Goal: Task Accomplishment & Management: Manage account settings

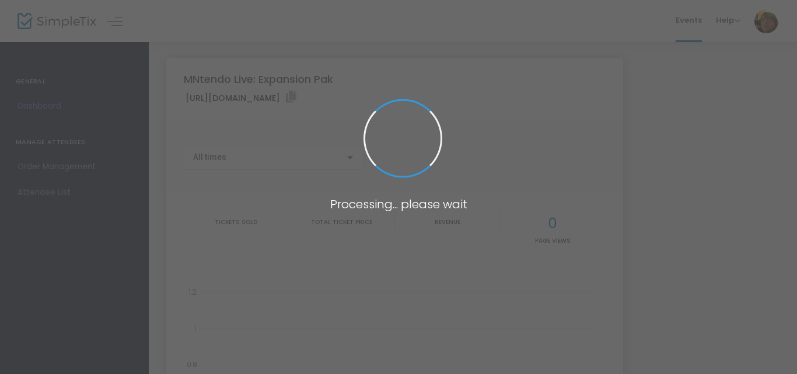
type input "[URL][DOMAIN_NAME]"
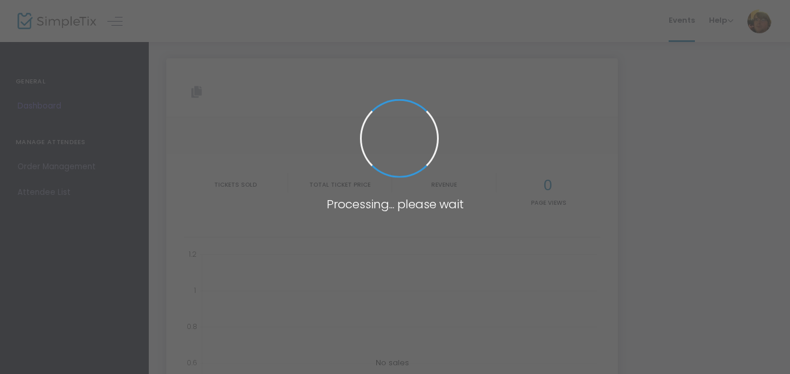
type input "[URL][DOMAIN_NAME]"
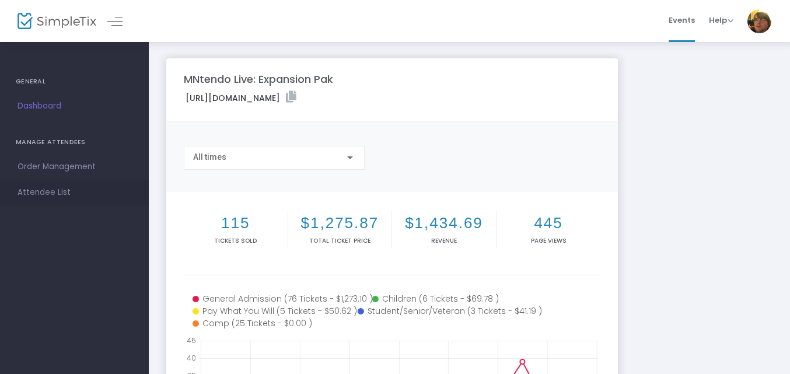
click at [63, 189] on span "Attendee List" at bounding box center [74, 192] width 114 height 15
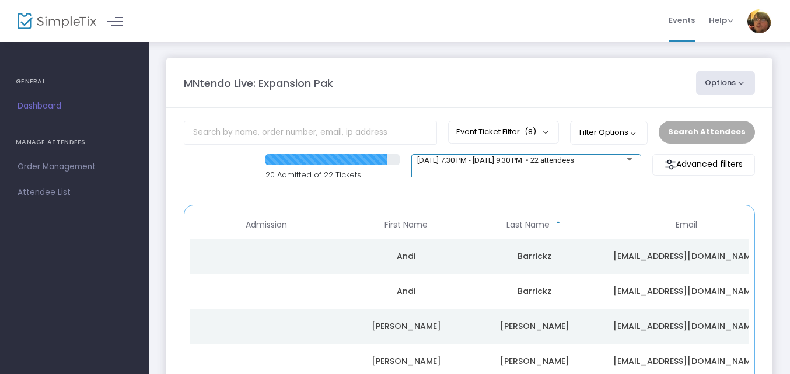
click at [613, 166] on div "[DATE] 7:30 PM - [DATE] 9:30 PM • 22 attendees" at bounding box center [526, 163] width 218 height 16
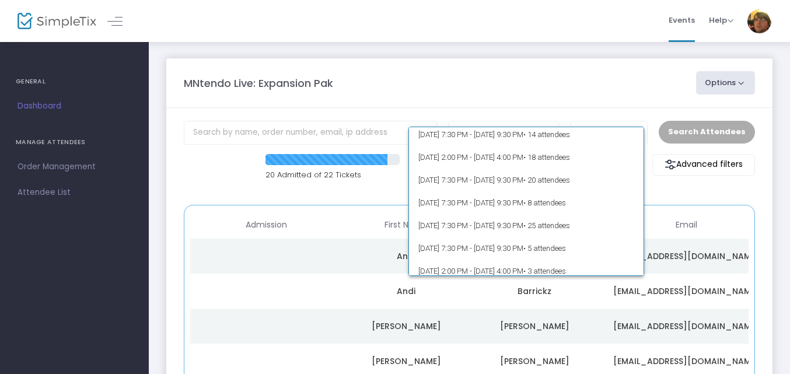
scroll to position [57, 0]
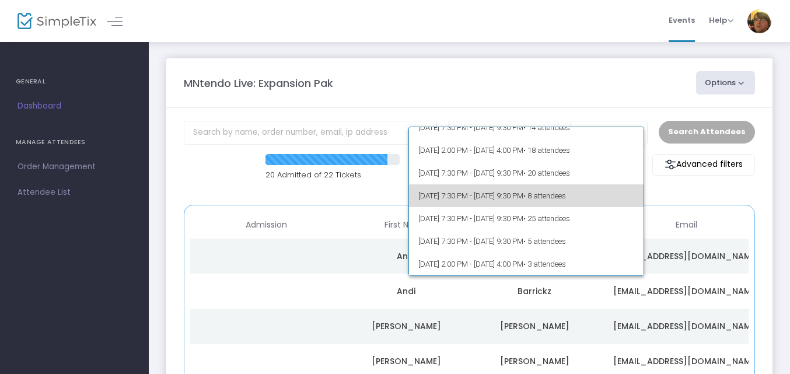
click at [566, 192] on span "• 8 attendees" at bounding box center [544, 195] width 43 height 9
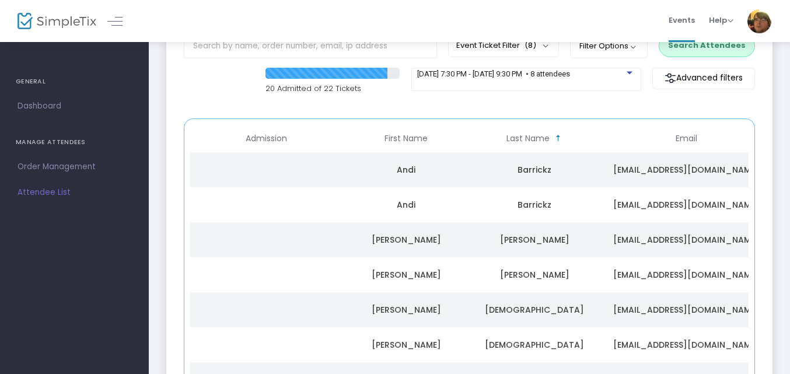
scroll to position [59, 0]
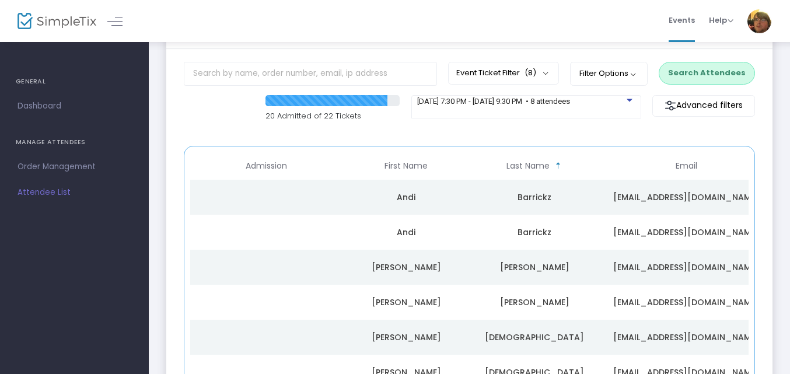
click at [704, 68] on button "Search Attendees" at bounding box center [707, 73] width 96 height 22
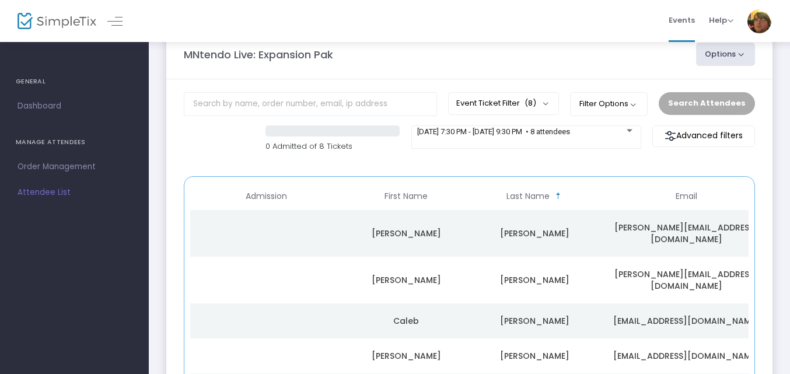
scroll to position [27, 0]
click at [559, 101] on button "Event Ticket Filter (8)" at bounding box center [503, 104] width 111 height 22
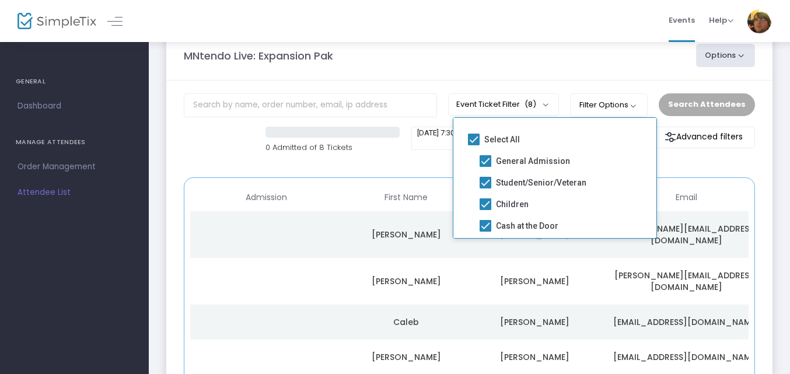
click at [559, 76] on m-panel-header "MNtendo Live: Expansion Pak Options Export List Print Name Tags Scan Report" at bounding box center [469, 56] width 606 height 50
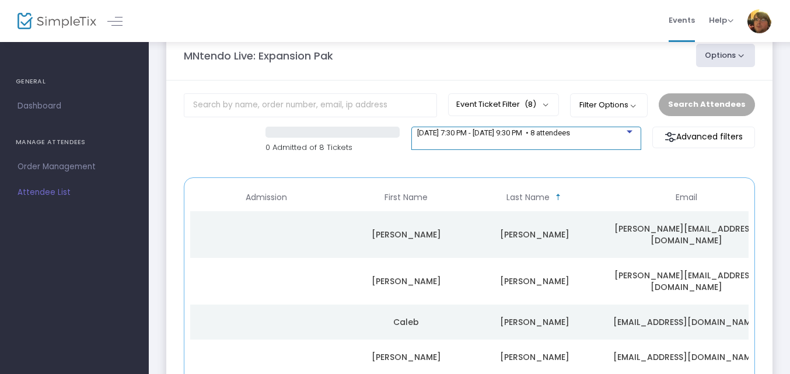
click at [519, 131] on span "9/25/2025 @ 7:30 PM - 9/25/2025 @ 9:30 PM • 8 attendees" at bounding box center [493, 132] width 153 height 9
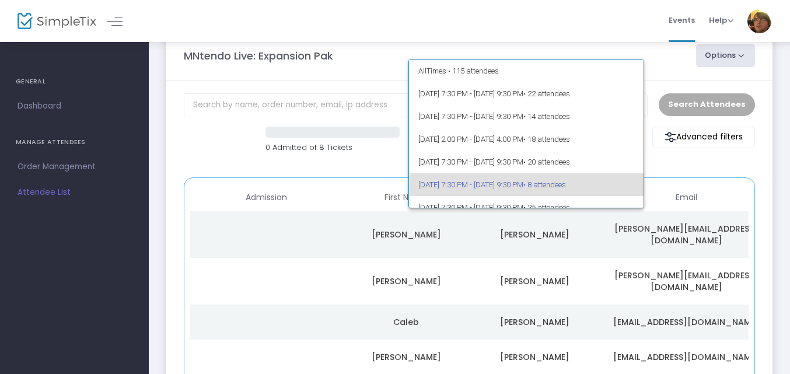
scroll to position [51, 0]
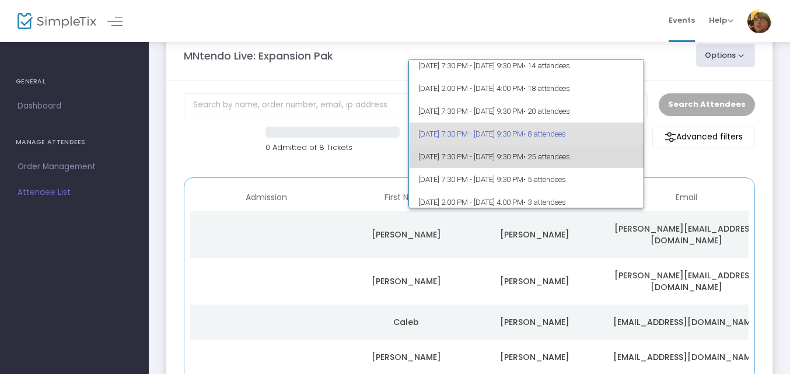
click at [570, 157] on span "• 25 attendees" at bounding box center [546, 156] width 47 height 9
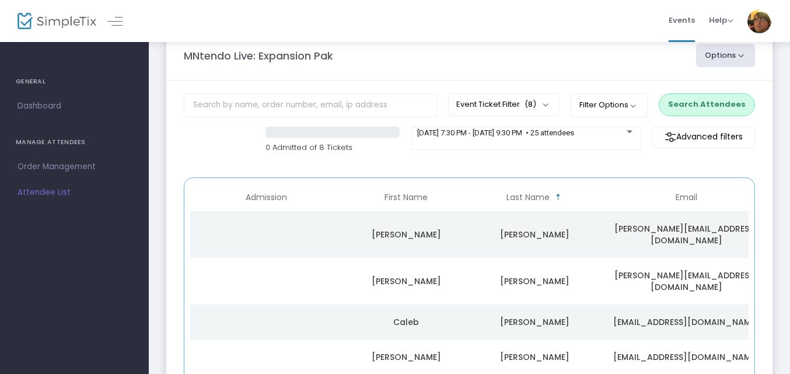
click at [737, 107] on button "Search Attendees" at bounding box center [707, 104] width 96 height 22
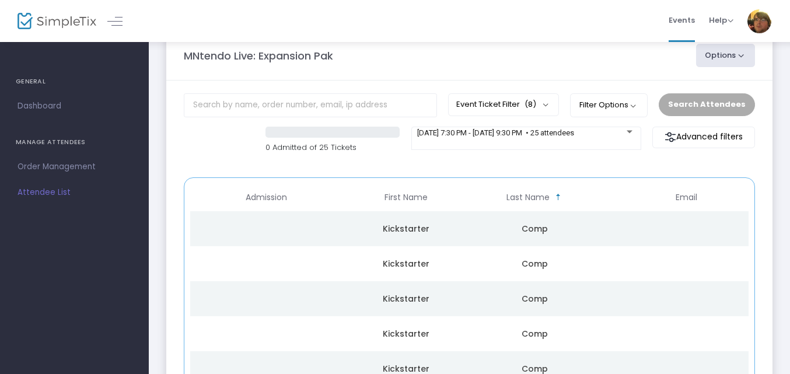
scroll to position [276, 0]
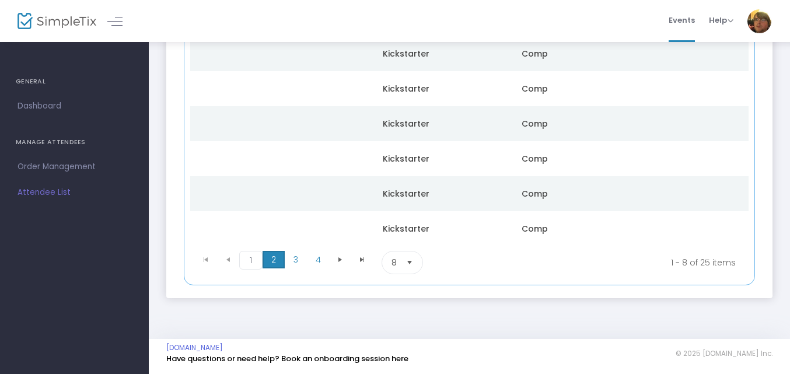
click at [274, 265] on span "2" at bounding box center [273, 259] width 22 height 17
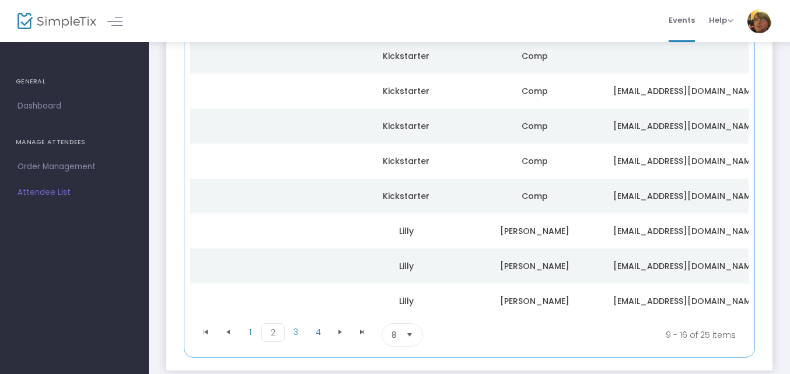
scroll to position [211, 0]
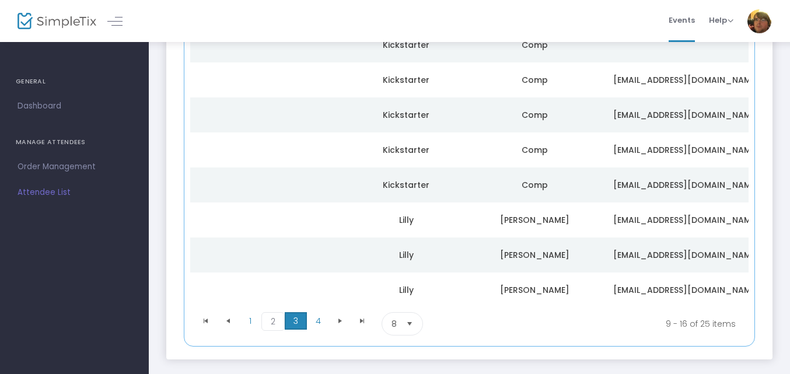
click at [290, 320] on span "3" at bounding box center [296, 320] width 22 height 17
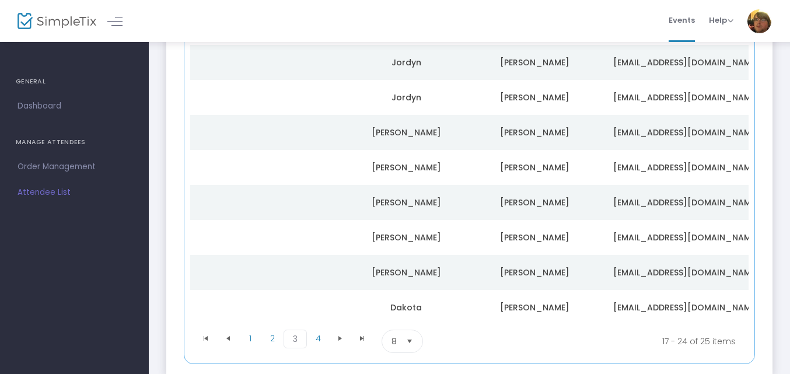
scroll to position [204, 0]
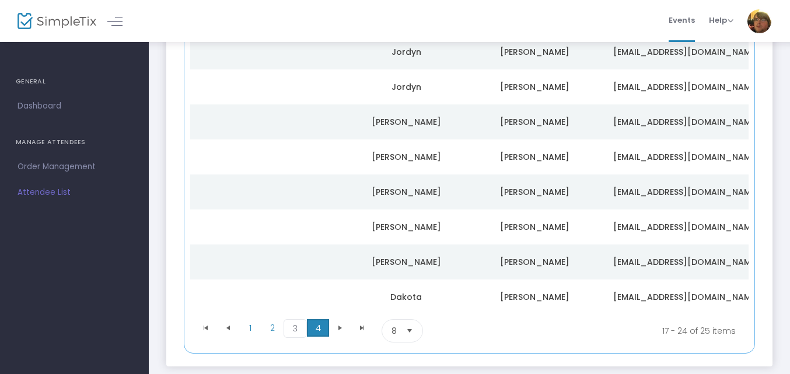
click at [311, 337] on span "4" at bounding box center [318, 327] width 22 height 17
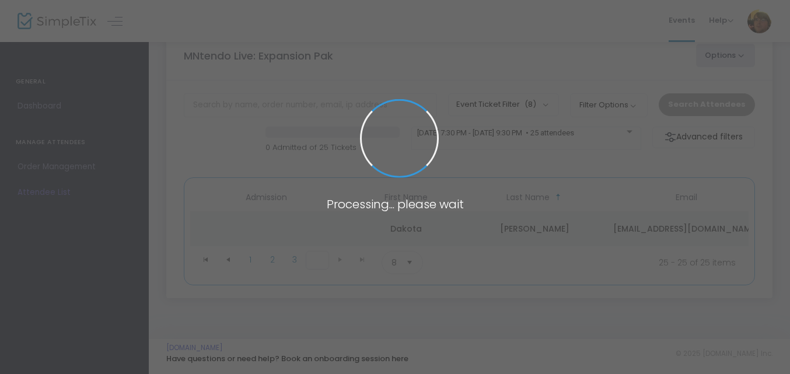
scroll to position [31, 0]
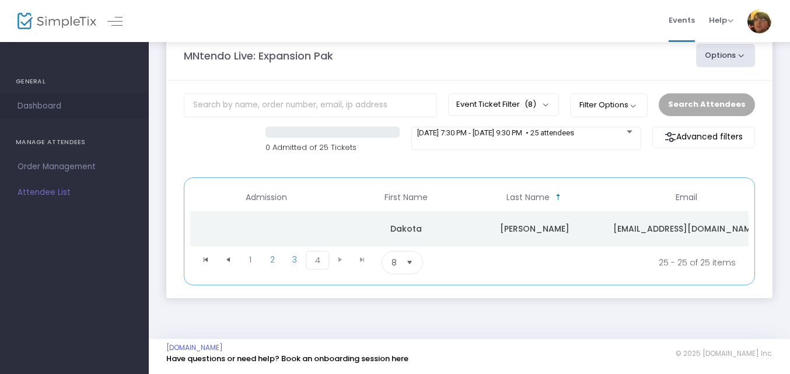
click at [57, 108] on span "Dashboard" at bounding box center [74, 106] width 114 height 15
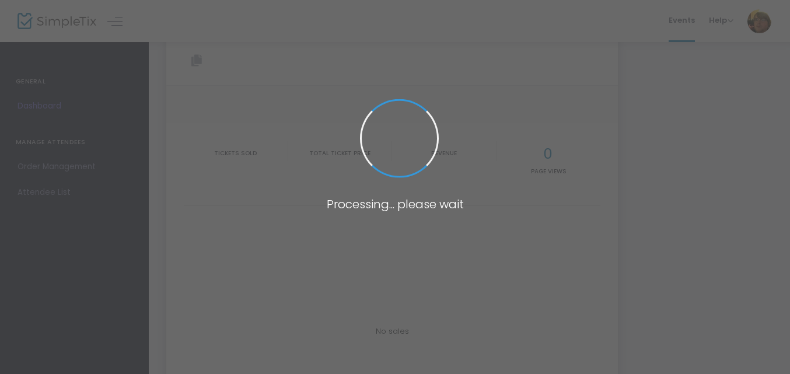
type input "[URL][DOMAIN_NAME]"
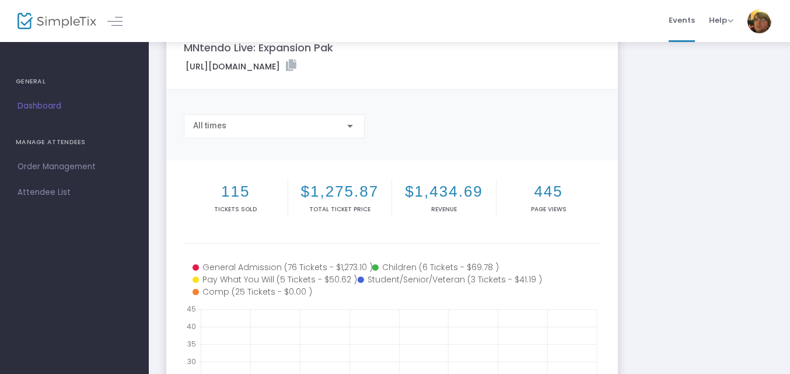
click at [633, 126] on div "MNtendo Live: Expansion Pak https://www.simpletix.com/e/mntendo-live-expansion-…" at bounding box center [469, 317] width 618 height 580
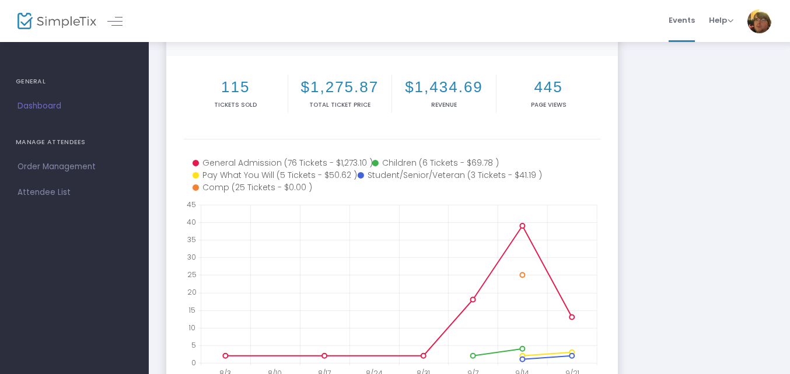
scroll to position [135, 0]
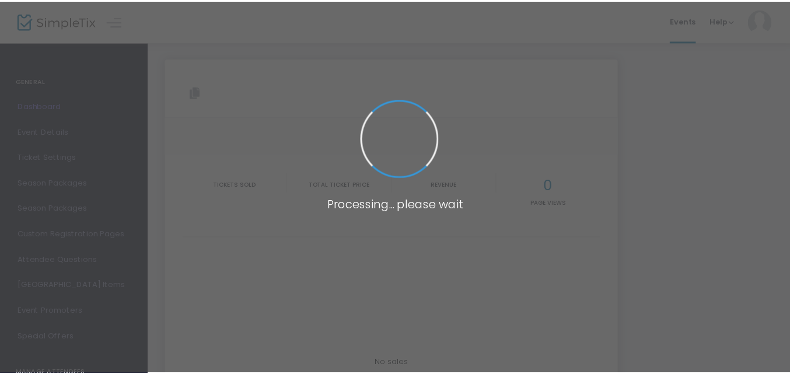
scroll to position [131, 0]
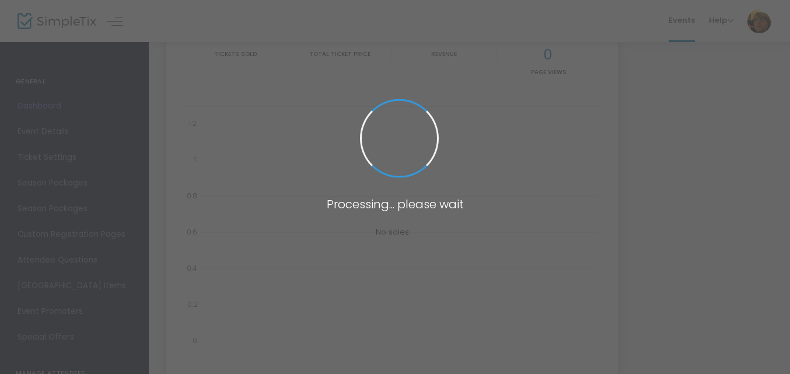
type input "[URL][DOMAIN_NAME]"
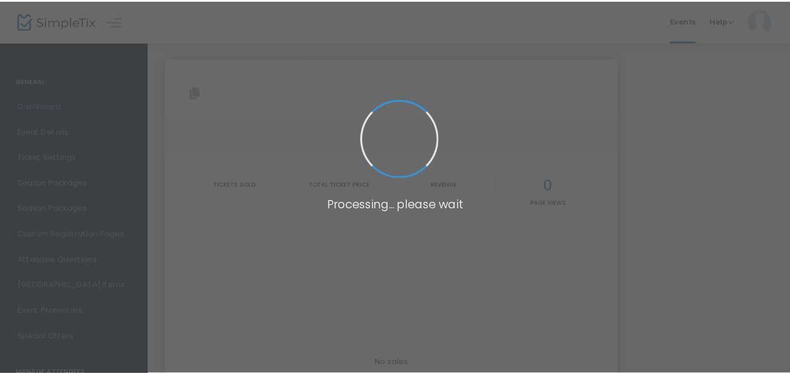
scroll to position [127, 0]
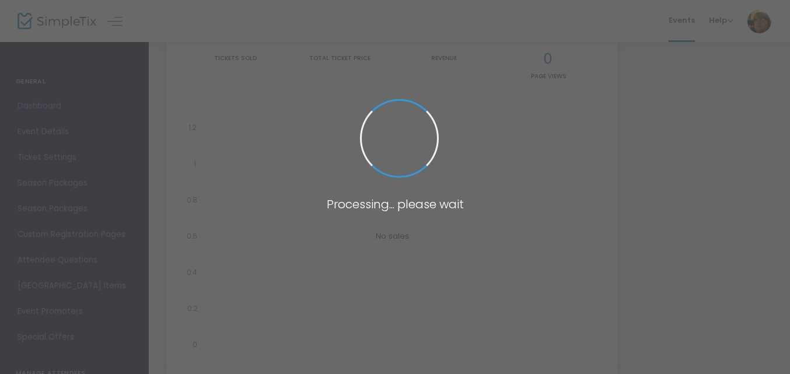
type input "[URL][DOMAIN_NAME]"
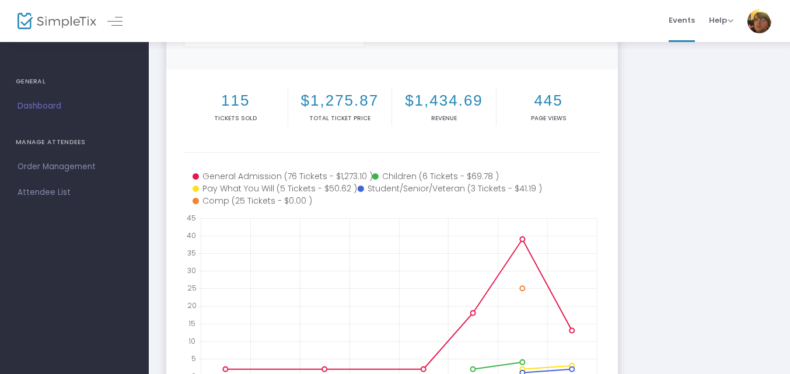
click at [726, 127] on div "MNtendo Live: Expansion Pak [URL][DOMAIN_NAME] Copy All times 115 Tickets sold …" at bounding box center [469, 226] width 618 height 580
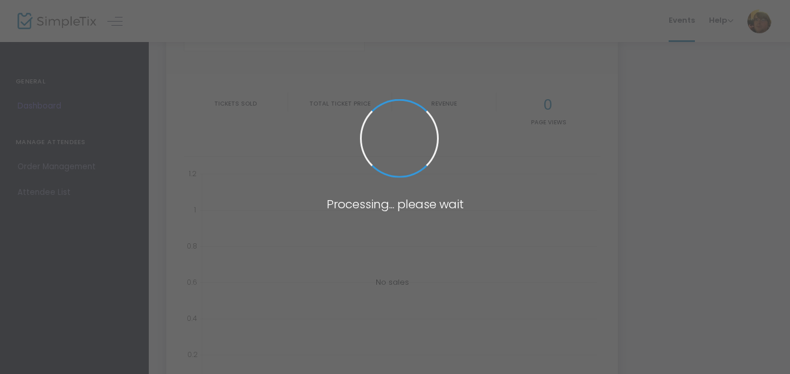
type input "[URL][DOMAIN_NAME]"
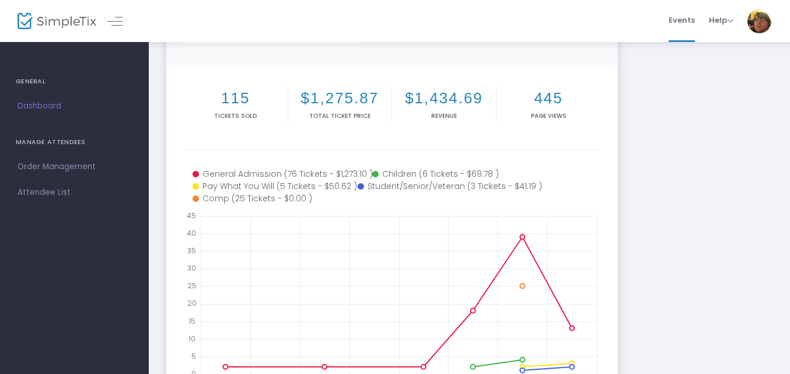
scroll to position [92, 0]
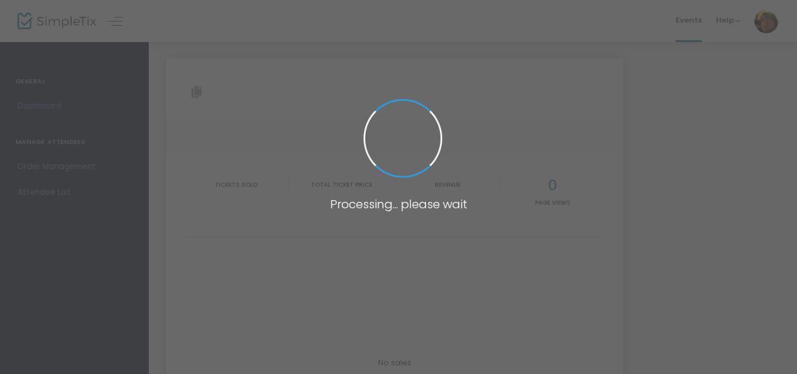
type input "[URL][DOMAIN_NAME]"
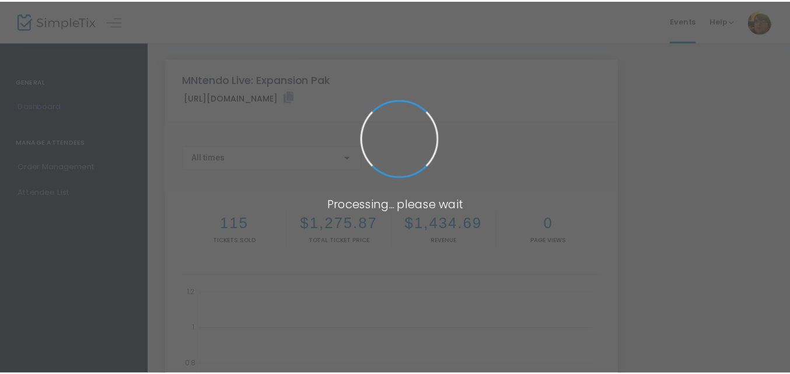
scroll to position [86, 0]
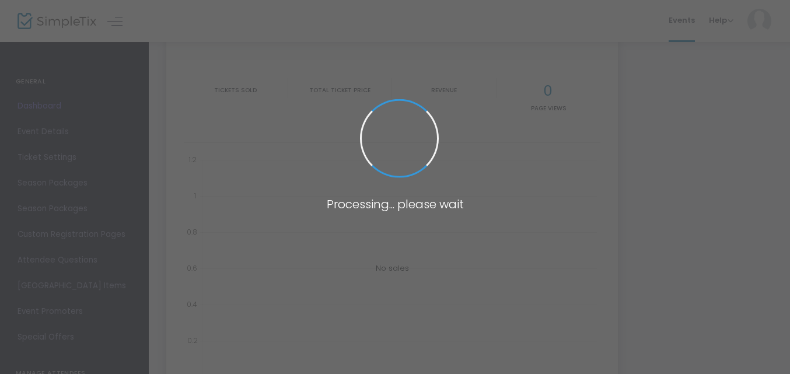
scroll to position [94, 0]
type input "[URL][DOMAIN_NAME]"
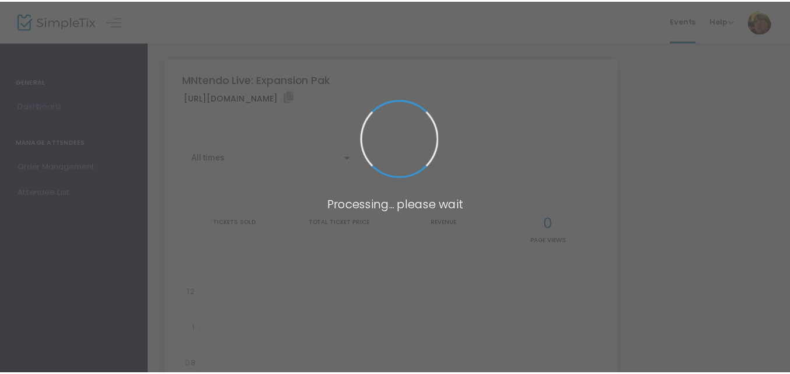
scroll to position [89, 0]
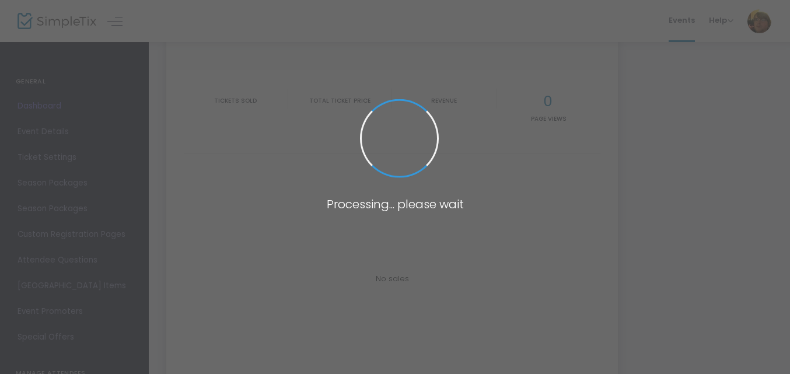
scroll to position [84, 0]
type input "[URL][DOMAIN_NAME]"
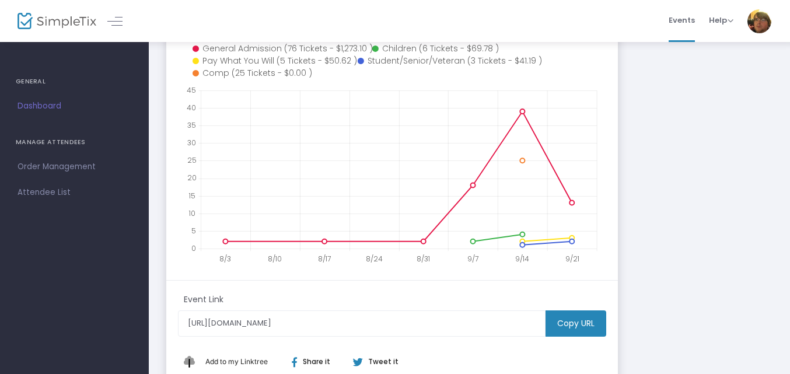
scroll to position [0, 0]
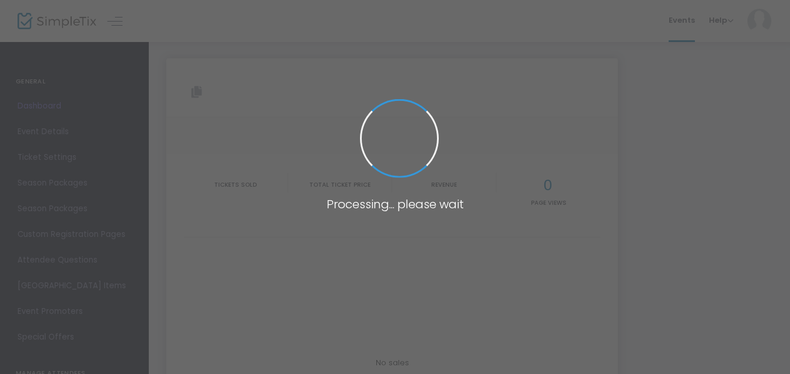
type input "[URL][DOMAIN_NAME]"
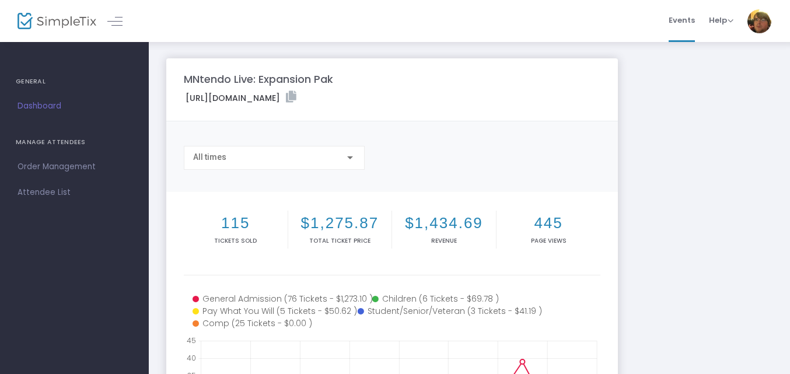
click at [688, 209] on div "MNtendo Live: Expansion Pak [URL][DOMAIN_NAME] Copy All times 115 Tickets sold …" at bounding box center [469, 348] width 618 height 580
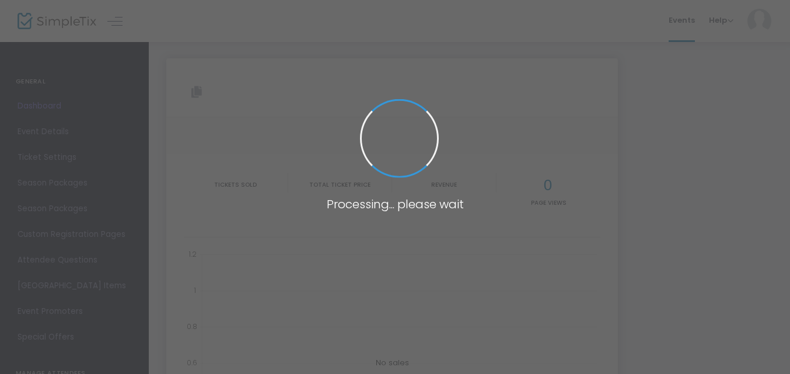
type input "[URL][DOMAIN_NAME]"
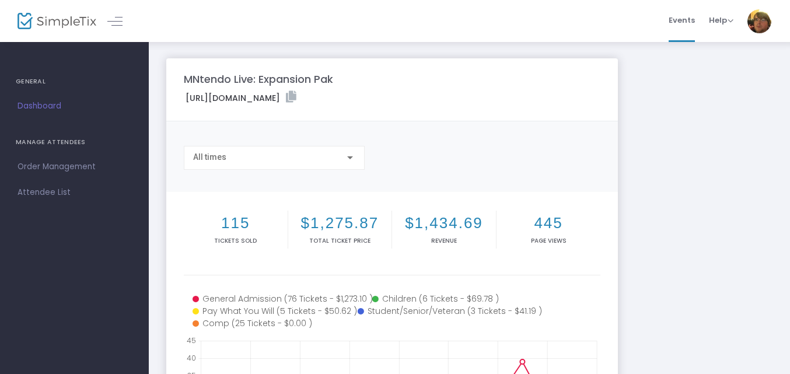
click at [730, 161] on div "MNtendo Live: Expansion Pak [URL][DOMAIN_NAME] Copy All times 115 Tickets sold …" at bounding box center [469, 348] width 618 height 580
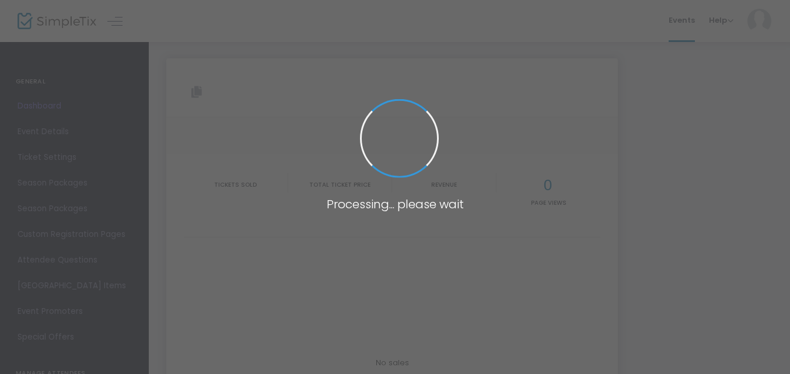
type input "[URL][DOMAIN_NAME]"
